Goal: Navigation & Orientation: Go to known website

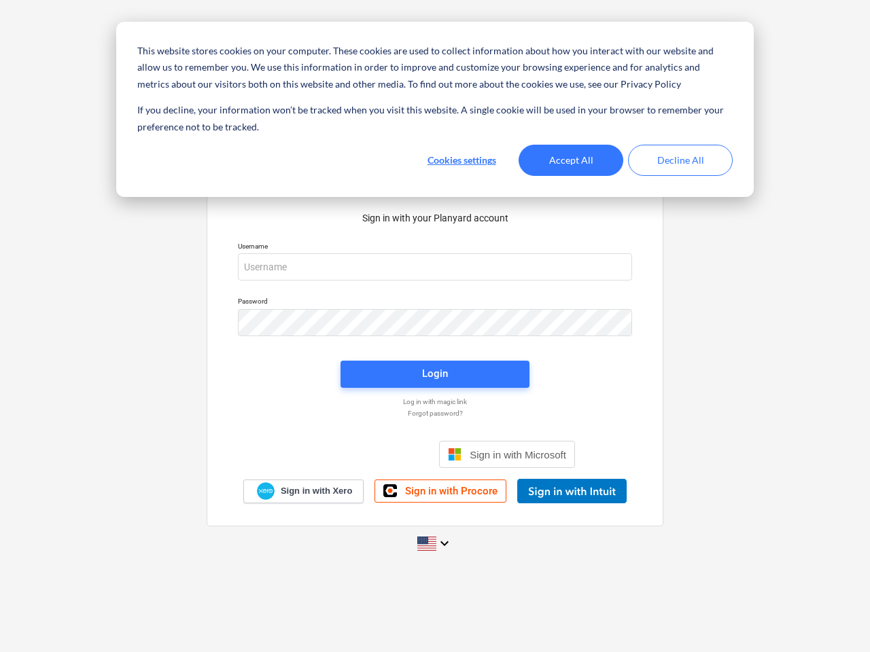
click at [461, 160] on button "Cookies settings" at bounding box center [461, 160] width 105 height 31
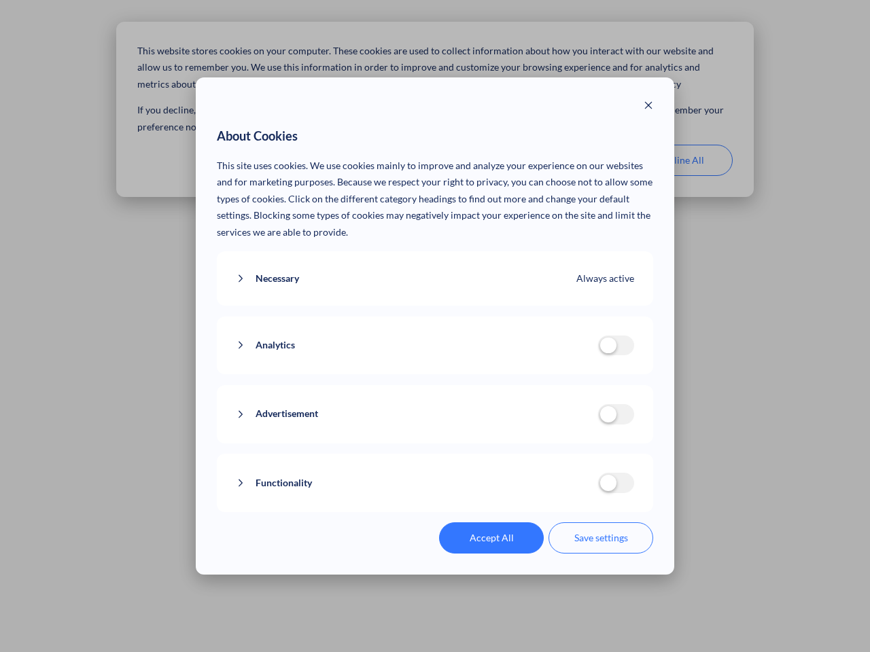
click at [571, 160] on p "This site uses cookies. We use cookies mainly to improve and analyze your exper…" at bounding box center [435, 200] width 437 height 84
click at [680, 160] on div "About Cookies This site uses cookies. We use cookies mainly to improve and anal…" at bounding box center [435, 326] width 870 height 652
click at [435, 267] on div "Necessary Always active These cookies are necessary for the website to function…" at bounding box center [435, 278] width 437 height 55
click at [435, 323] on div "Analytics analytics cookies disallowed These cookies help us to understand how …" at bounding box center [435, 346] width 437 height 58
click at [435, 374] on div "Analytics analytics cookies disallowed These cookies help us to understand how …" at bounding box center [435, 346] width 437 height 58
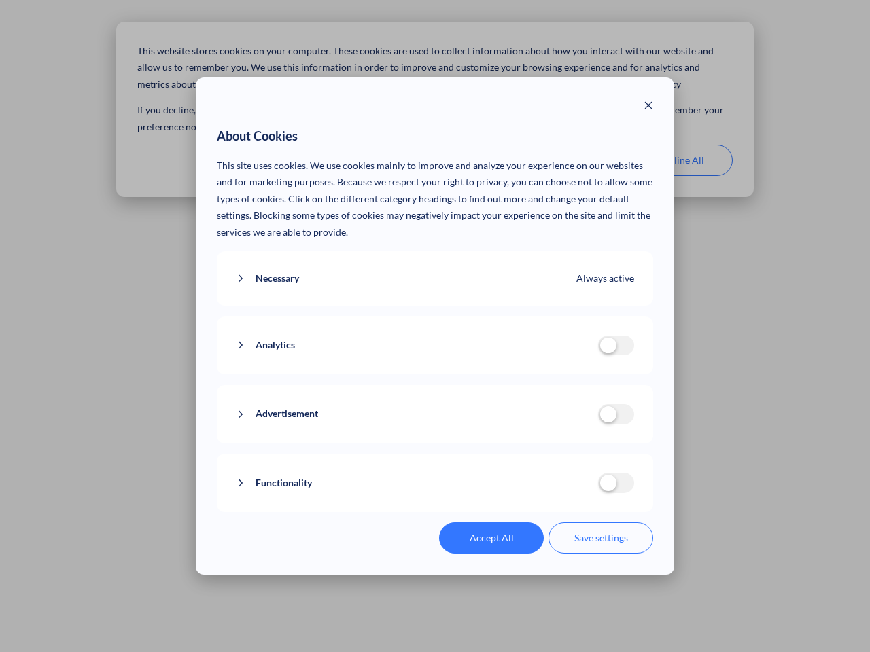
click at [507, 455] on div "Functionality functionality cookies disallowed We use a set of cookies that are…" at bounding box center [435, 483] width 437 height 58
click at [571, 491] on button "Functionality" at bounding box center [417, 483] width 362 height 17
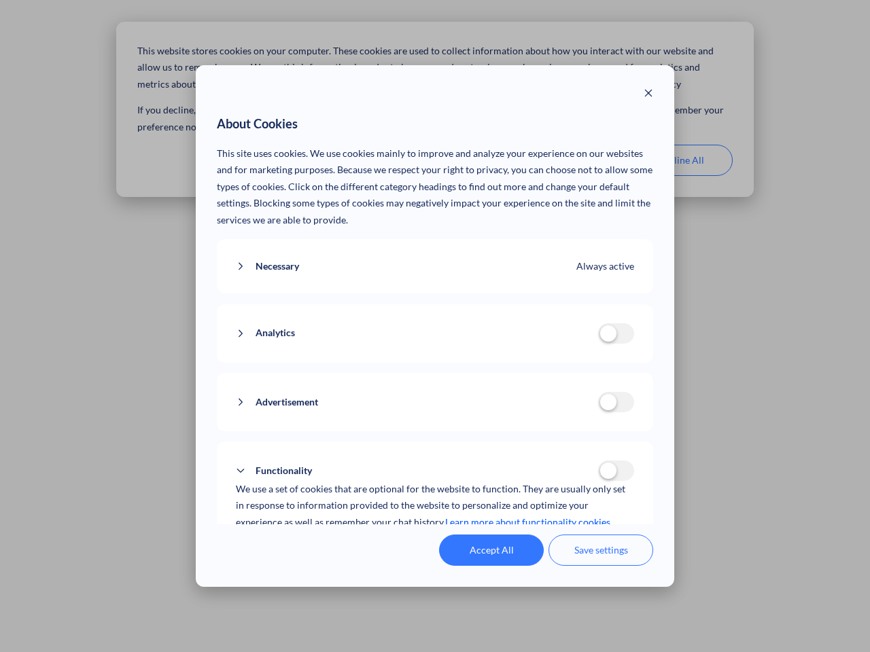
click at [435, 544] on div "Accept All Save settings" at bounding box center [435, 550] width 437 height 31
